Goal: Ask a question: Seek information or help from site administrators or community

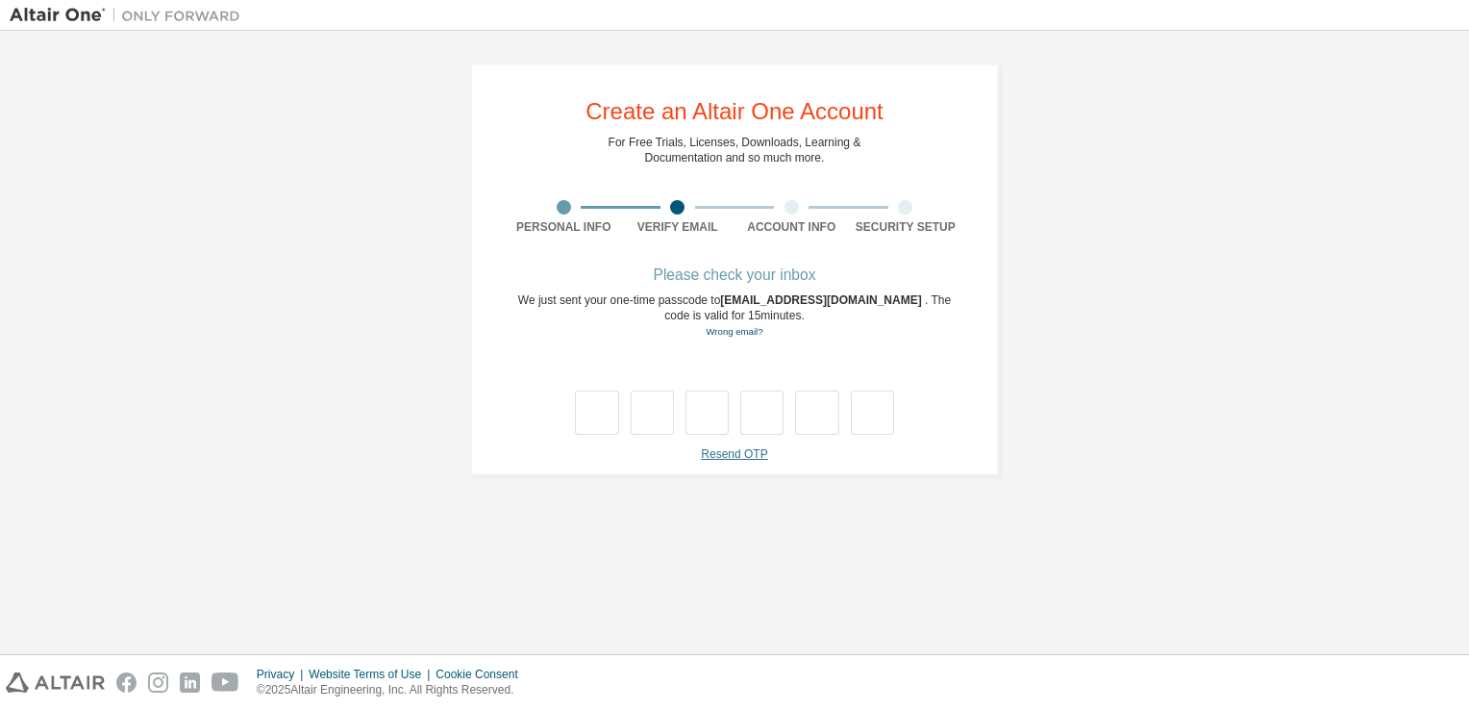
click at [746, 454] on link "Resend OTP" at bounding box center [734, 453] width 66 height 13
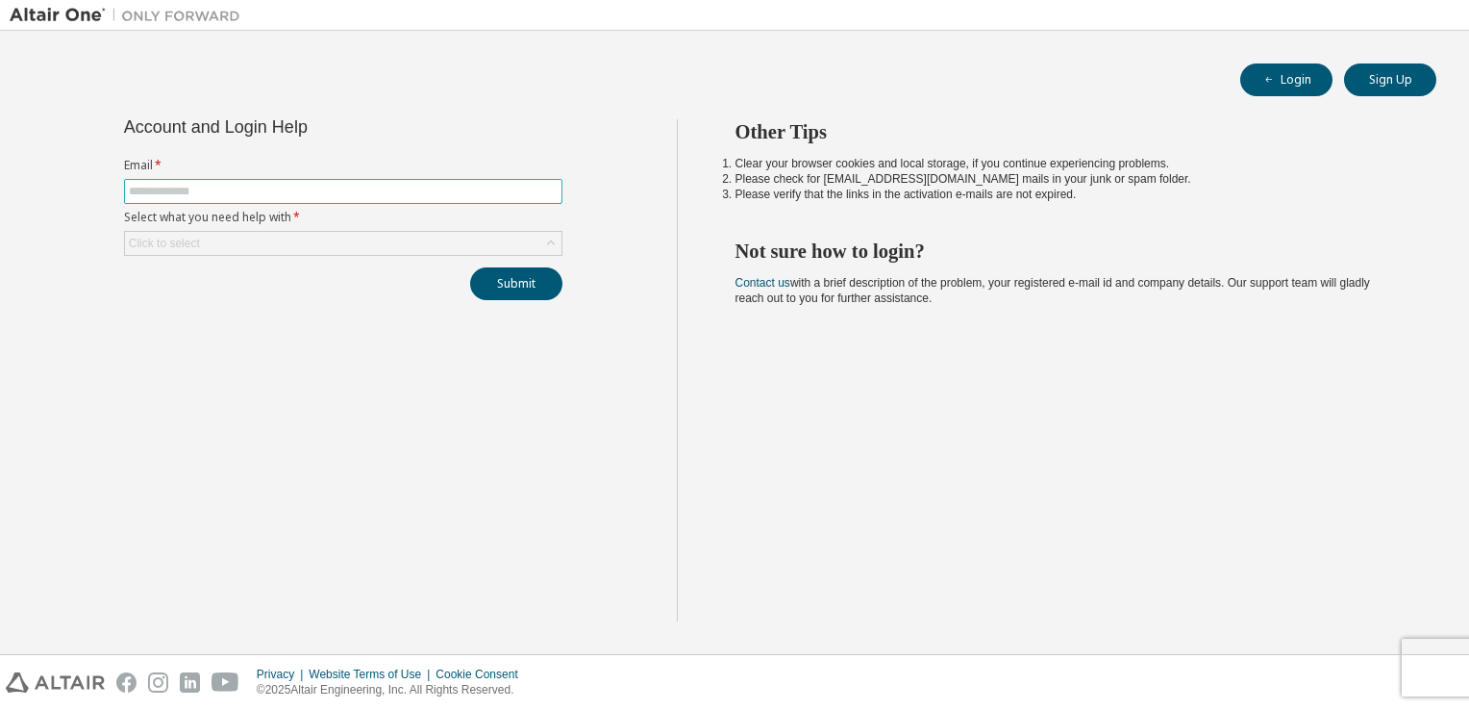
click at [497, 191] on input "text" at bounding box center [343, 191] width 429 height 15
type input "**********"
click at [439, 244] on div "Click to select" at bounding box center [343, 243] width 437 height 23
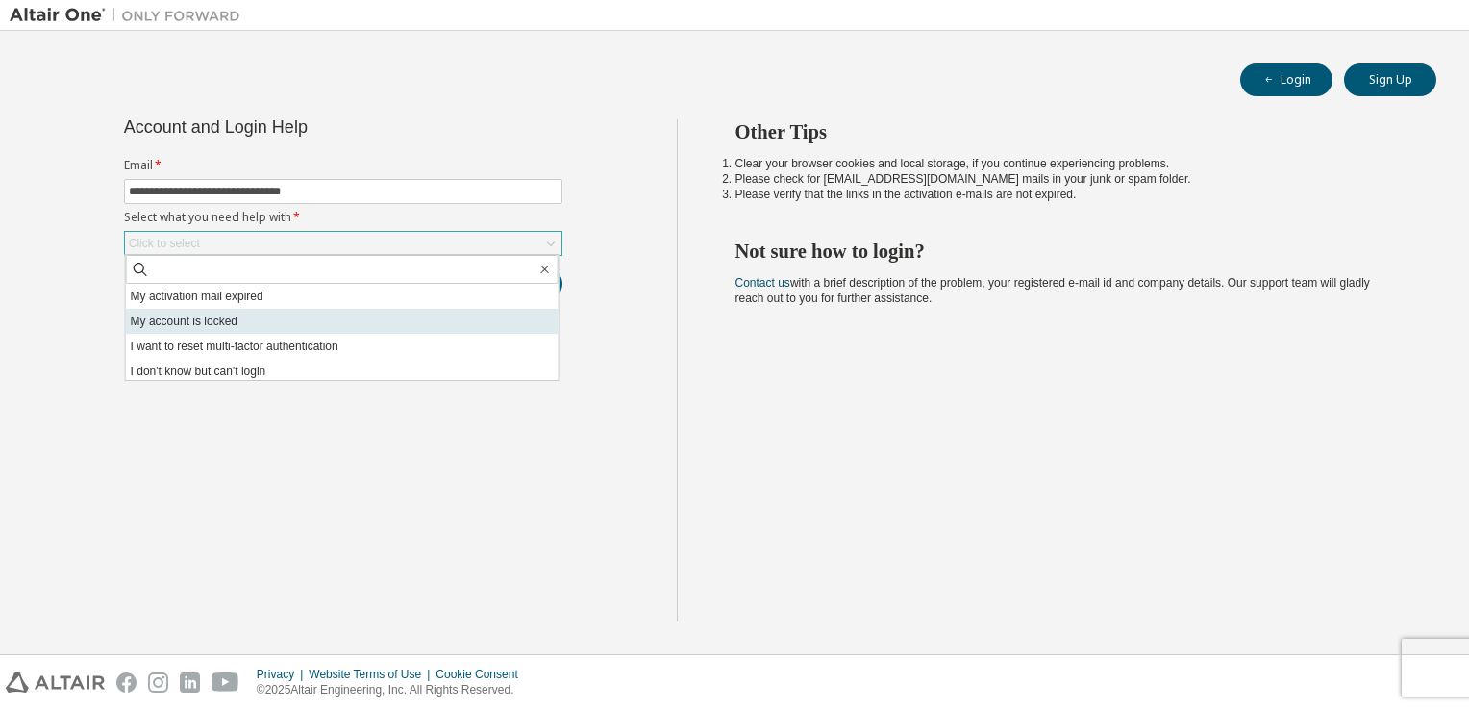
scroll to position [54, 0]
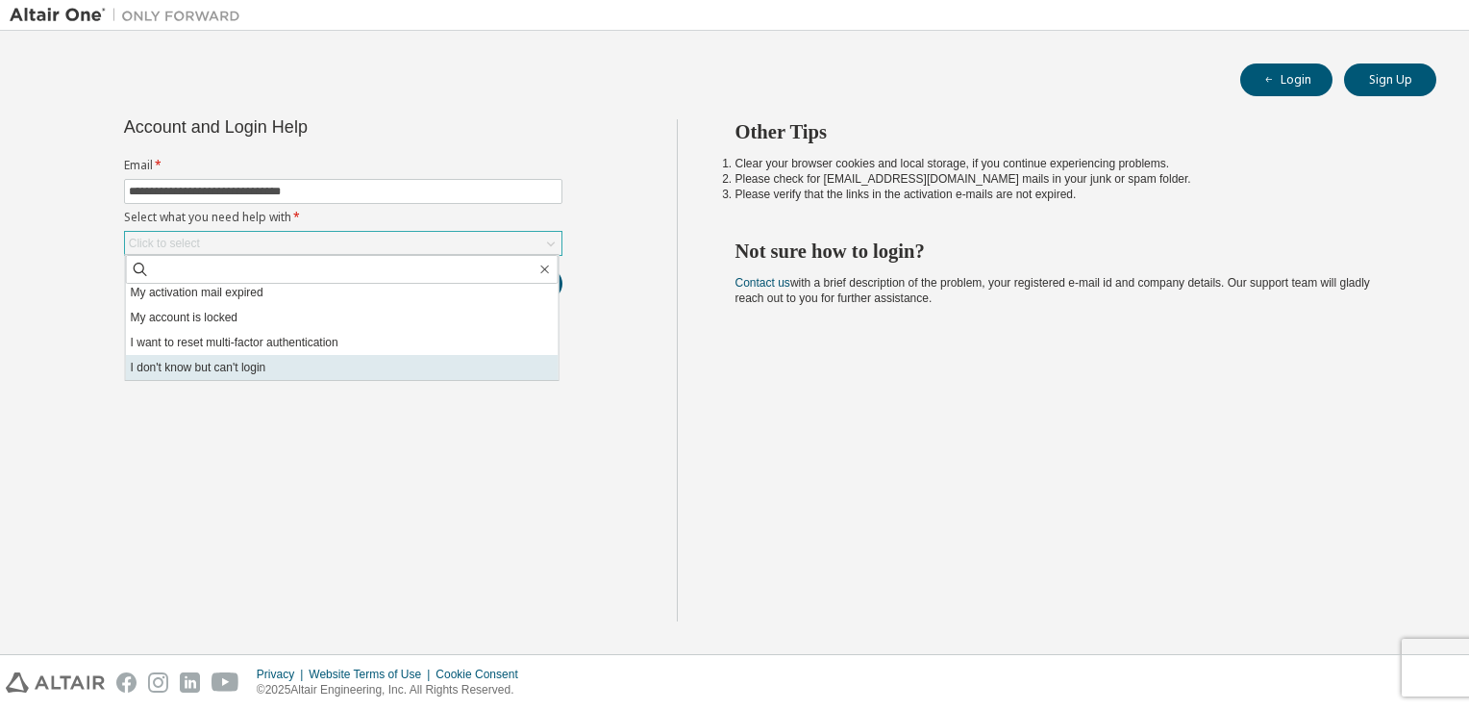
click at [312, 360] on li "I don't know but can't login" at bounding box center [342, 367] width 433 height 25
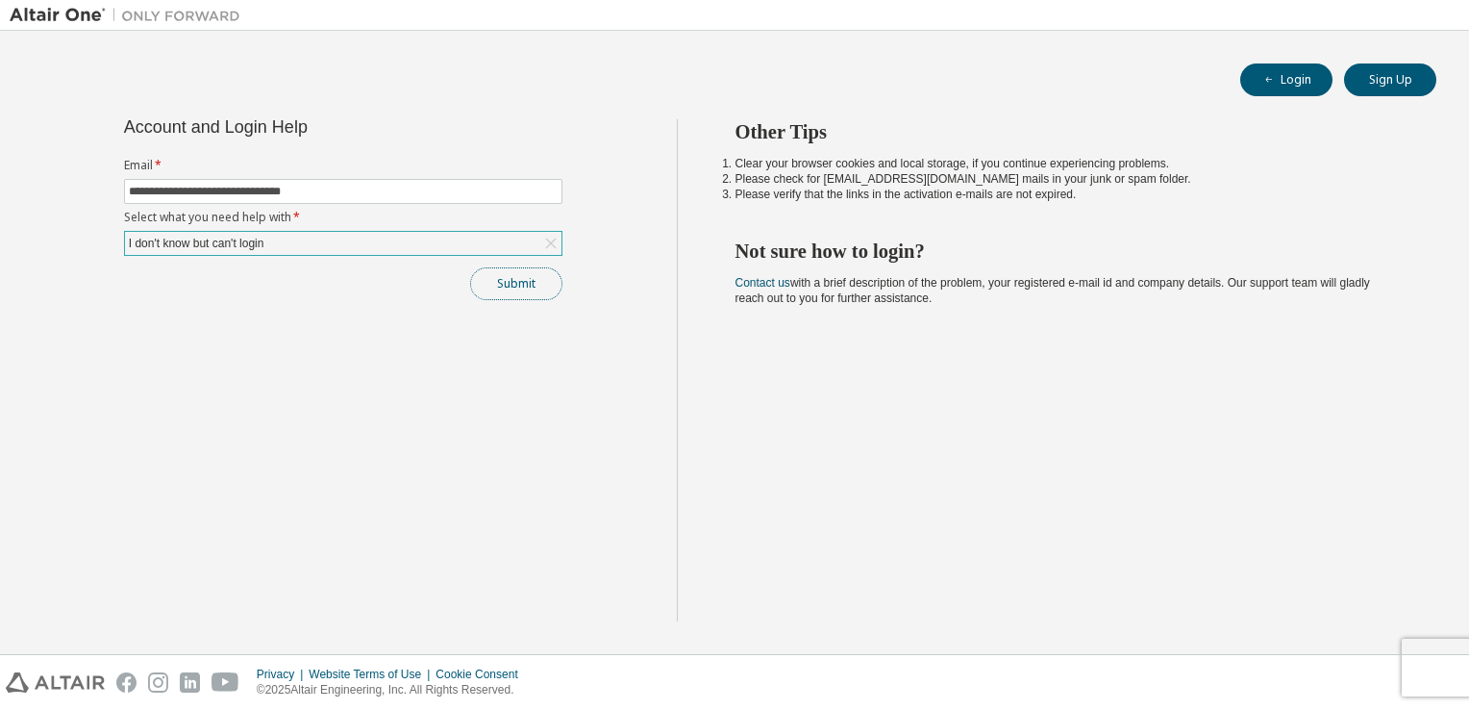
click at [510, 281] on button "Submit" at bounding box center [516, 283] width 92 height 33
click at [1275, 667] on span "Bad Request" at bounding box center [1258, 669] width 70 height 15
click at [1427, 667] on icon "button" at bounding box center [1429, 665] width 12 height 12
click at [1360, 507] on div "Other Tips Clear your browser cookies and local storage, if you continue experi…" at bounding box center [1069, 370] width 784 height 502
